Goal: Task Accomplishment & Management: Manage account settings

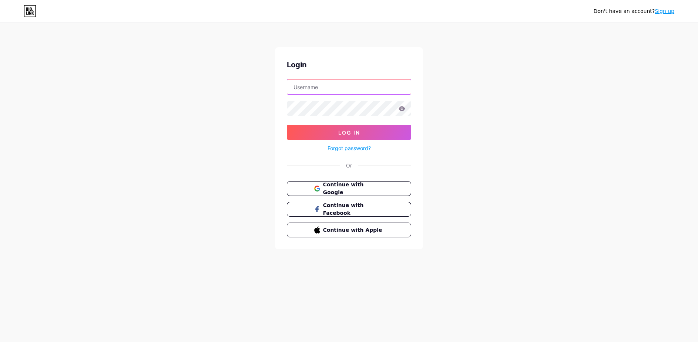
click at [323, 89] on input "text" at bounding box center [349, 87] width 124 height 15
type input "taneentv@gmail.com"
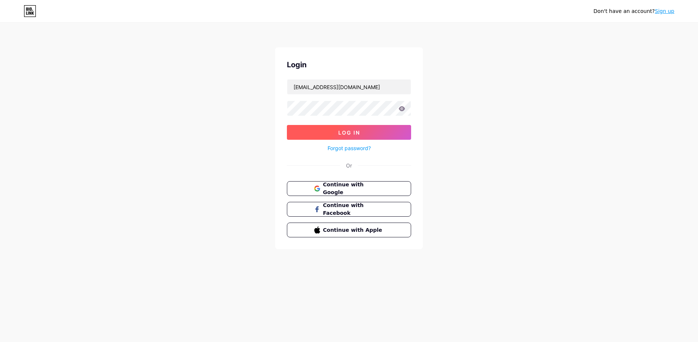
click at [352, 129] on button "Log In" at bounding box center [349, 132] width 124 height 15
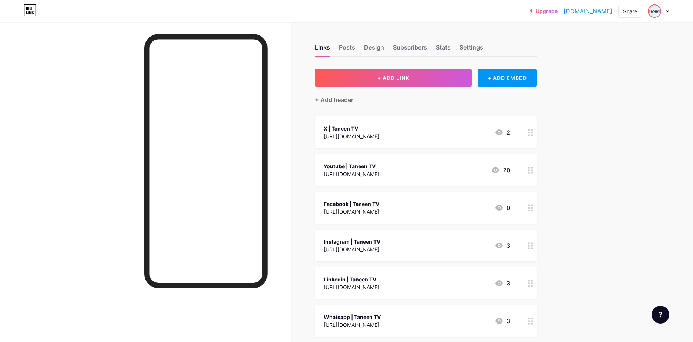
click at [655, 11] on img at bounding box center [654, 11] width 12 height 12
click at [606, 44] on div "Taneen TV" at bounding box center [626, 44] width 57 height 6
click at [344, 48] on div "Posts" at bounding box center [347, 49] width 16 height 13
click at [380, 52] on div "Design" at bounding box center [374, 49] width 20 height 13
click at [470, 49] on div "Settings" at bounding box center [471, 49] width 24 height 13
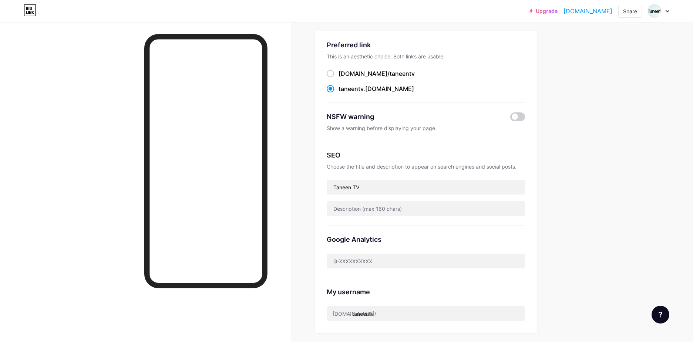
scroll to position [111, 0]
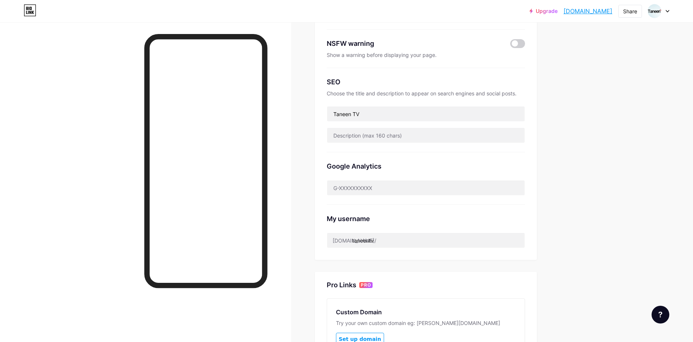
click at [668, 14] on div at bounding box center [657, 10] width 21 height 13
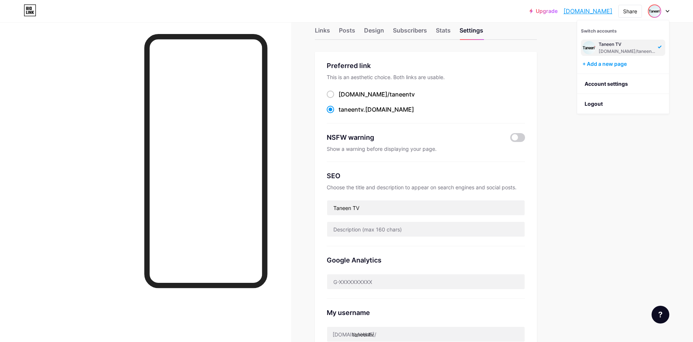
scroll to position [0, 0]
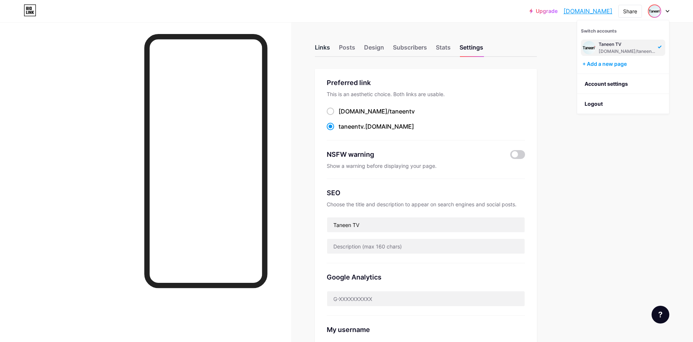
click at [325, 48] on div "Links" at bounding box center [322, 49] width 15 height 13
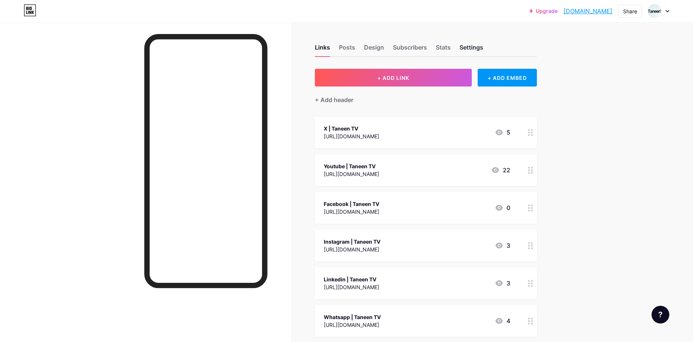
click at [470, 50] on div "Settings" at bounding box center [471, 49] width 24 height 13
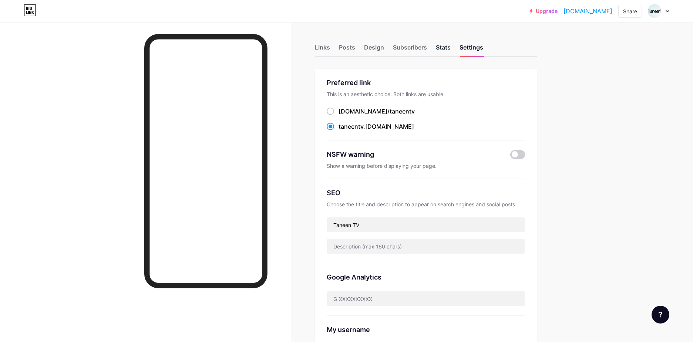
click at [445, 49] on div "Stats" at bounding box center [443, 49] width 15 height 13
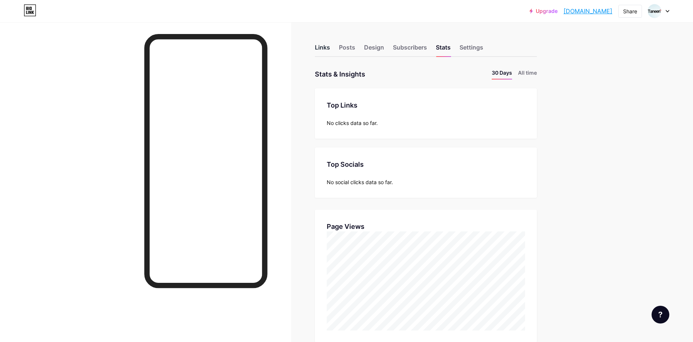
click at [322, 51] on div "Links" at bounding box center [322, 49] width 15 height 13
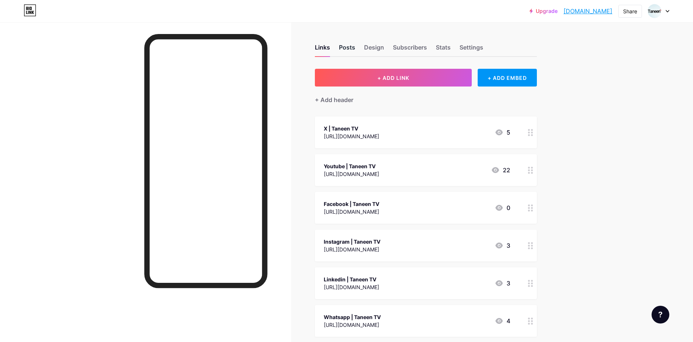
click at [345, 47] on div "Posts" at bounding box center [347, 49] width 16 height 13
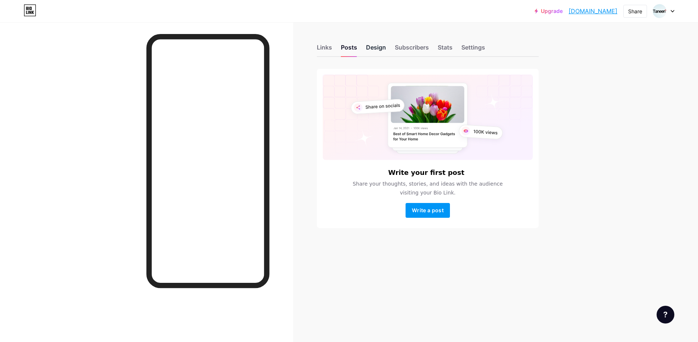
click at [370, 47] on div "Design" at bounding box center [376, 49] width 20 height 13
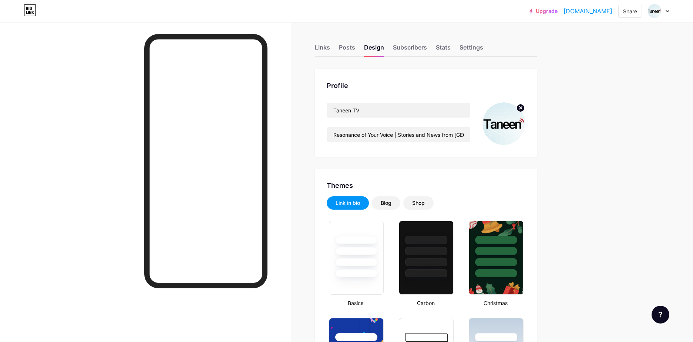
type input "#106d89"
type input "#e6f3ff"
type input "#ffffff"
click at [522, 109] on circle at bounding box center [520, 108] width 8 height 8
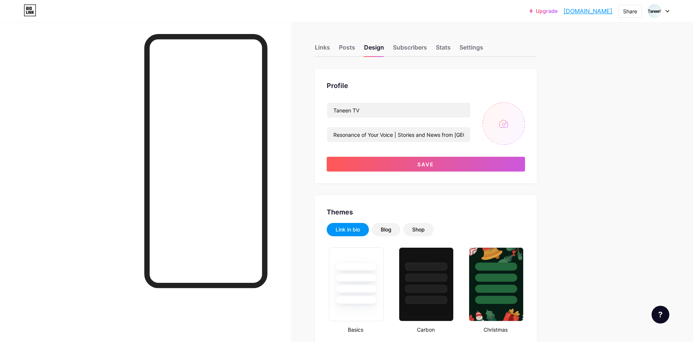
click at [504, 125] on input "file" at bounding box center [503, 123] width 43 height 43
type input "C:\fakepath\new logo.jpg"
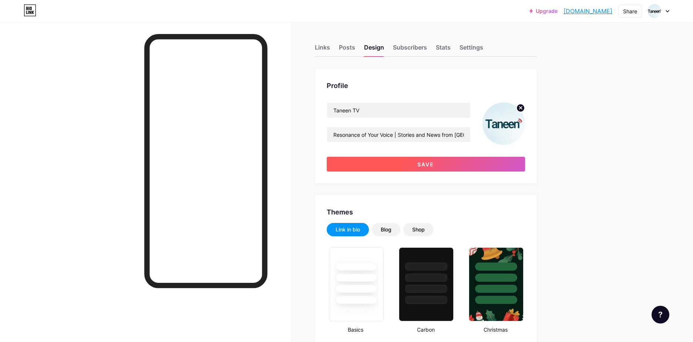
click at [423, 165] on span "Save" at bounding box center [425, 164] width 17 height 6
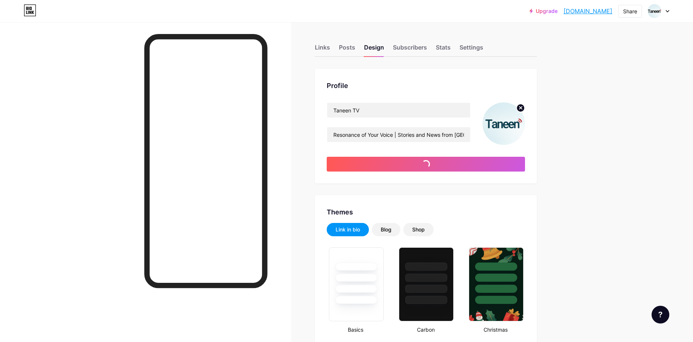
type input "#106d89"
type input "#ffffff"
